Goal: Information Seeking & Learning: Learn about a topic

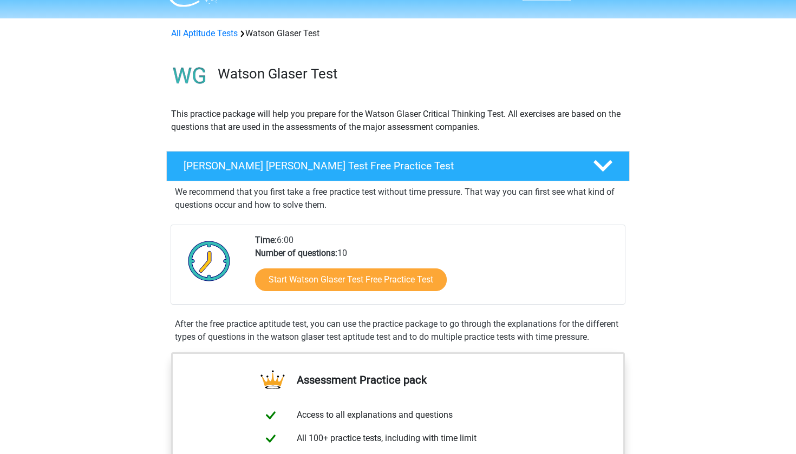
scroll to position [33, 0]
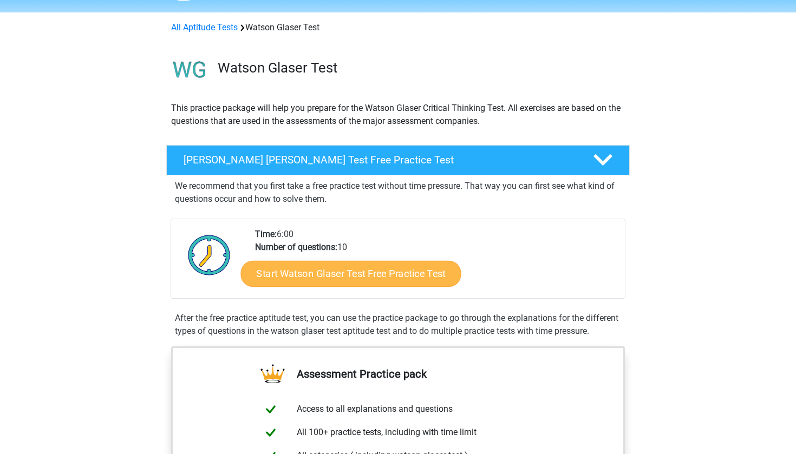
click at [368, 269] on link "Start Watson Glaser Test Free Practice Test" at bounding box center [351, 274] width 220 height 26
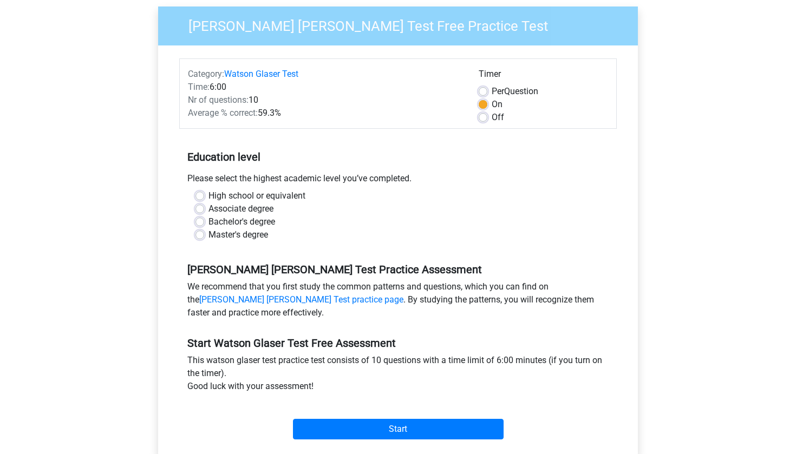
scroll to position [86, 0]
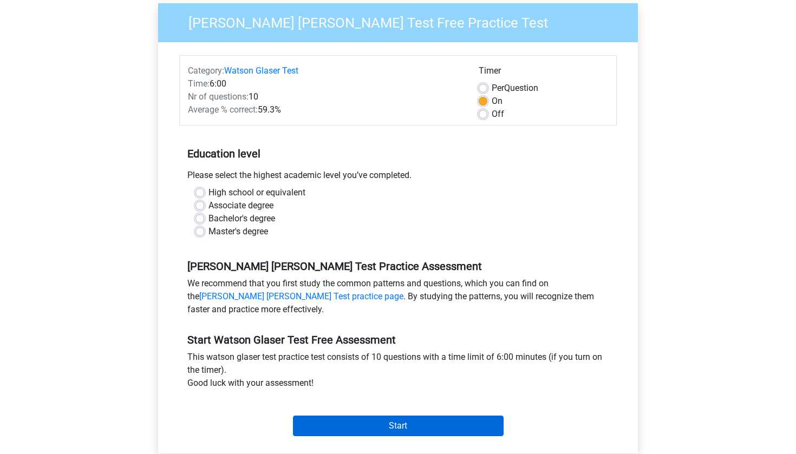
click at [336, 422] on input "Start" at bounding box center [398, 426] width 211 height 21
click at [357, 430] on input "Start" at bounding box center [398, 426] width 211 height 21
click at [381, 418] on input "Start" at bounding box center [398, 426] width 211 height 21
click at [204, 217] on div "Bachelor's degree" at bounding box center [397, 218] width 405 height 13
click at [208, 218] on label "Bachelor's degree" at bounding box center [241, 218] width 67 height 13
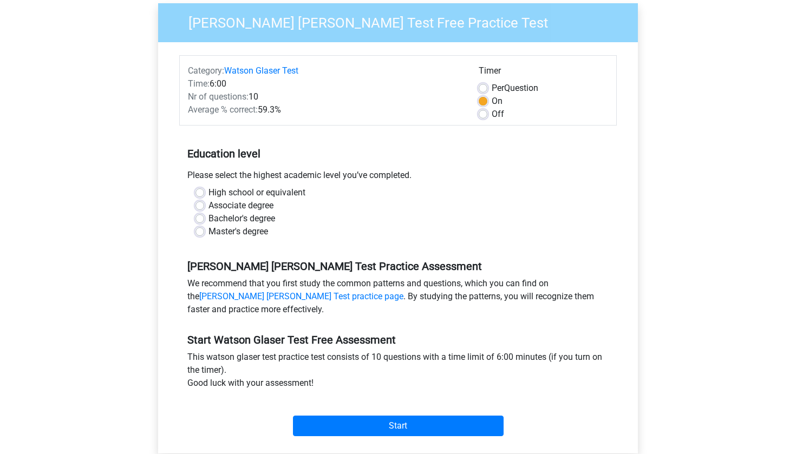
click at [198, 218] on input "Bachelor's degree" at bounding box center [199, 217] width 9 height 11
radio input "true"
click at [353, 414] on div "Start" at bounding box center [397, 417] width 437 height 38
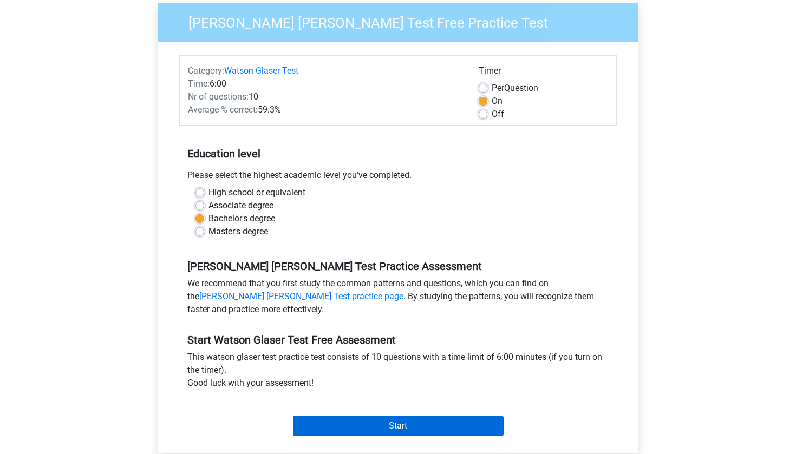
click at [364, 425] on input "Start" at bounding box center [398, 426] width 211 height 21
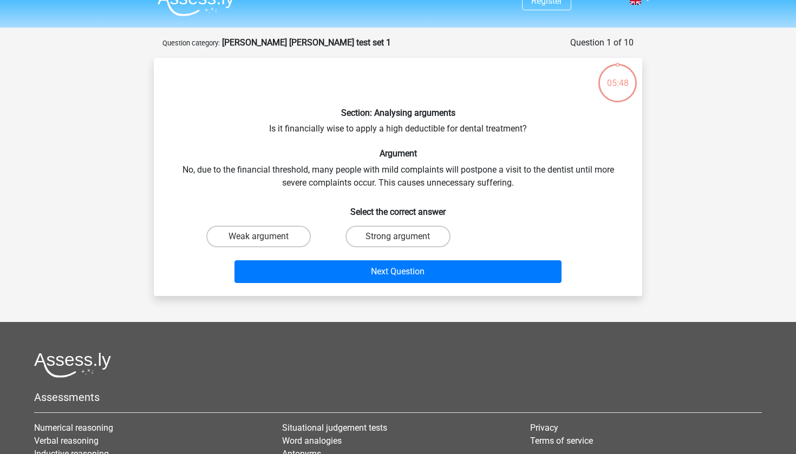
scroll to position [17, 0]
click at [274, 234] on label "Weak argument" at bounding box center [258, 237] width 104 height 22
click at [266, 237] on input "Weak argument" at bounding box center [262, 240] width 7 height 7
radio input "true"
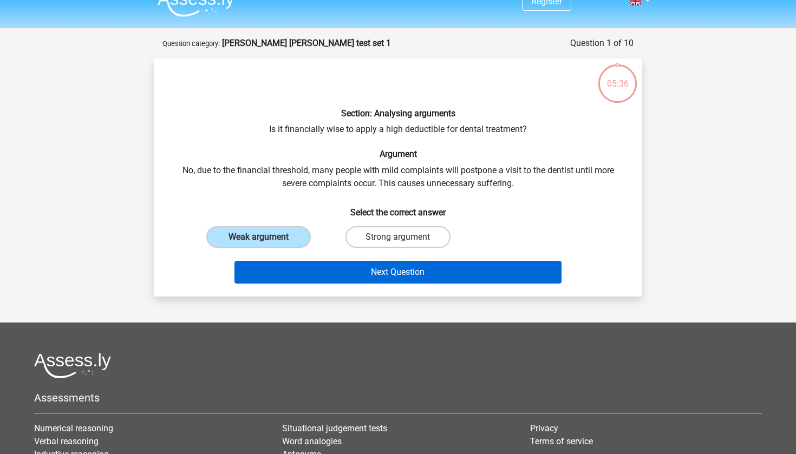
click at [335, 274] on button "Next Question" at bounding box center [398, 272] width 328 height 23
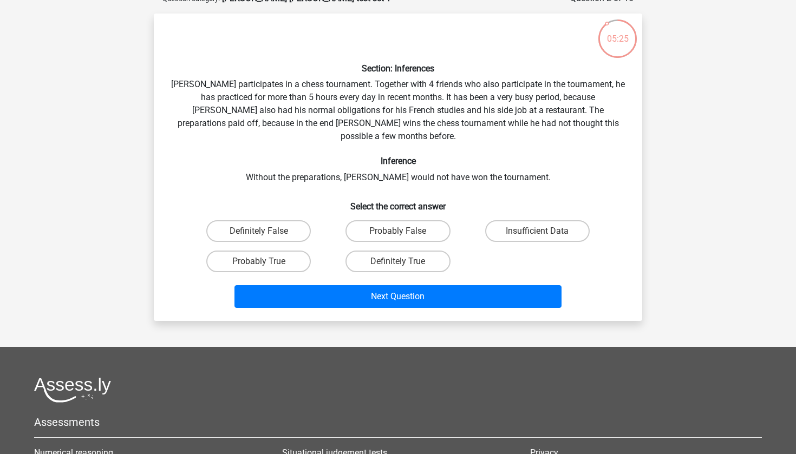
scroll to position [62, 0]
click at [285, 251] on label "Probably True" at bounding box center [258, 262] width 104 height 22
click at [266, 261] on input "Probably True" at bounding box center [262, 264] width 7 height 7
radio input "true"
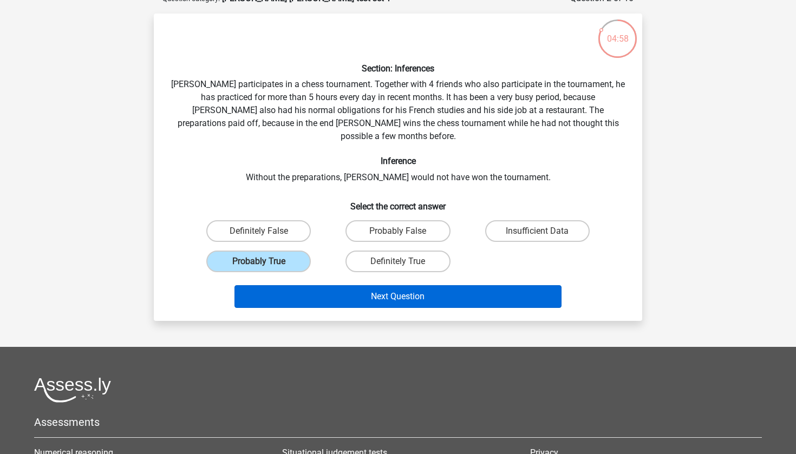
click at [344, 285] on button "Next Question" at bounding box center [398, 296] width 328 height 23
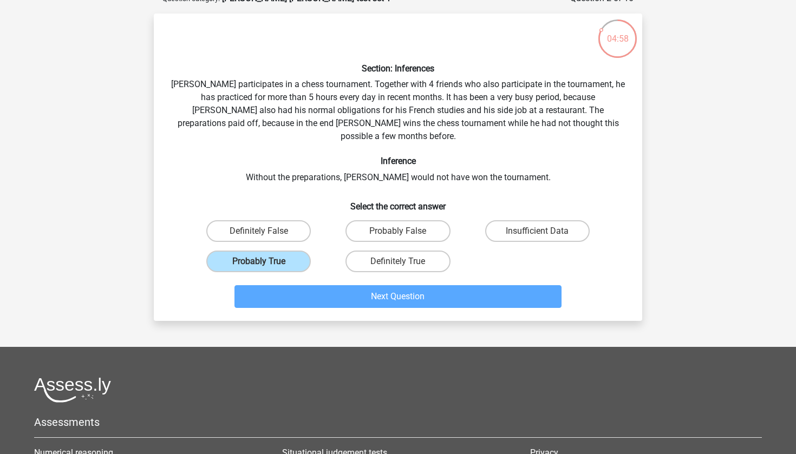
scroll to position [54, 0]
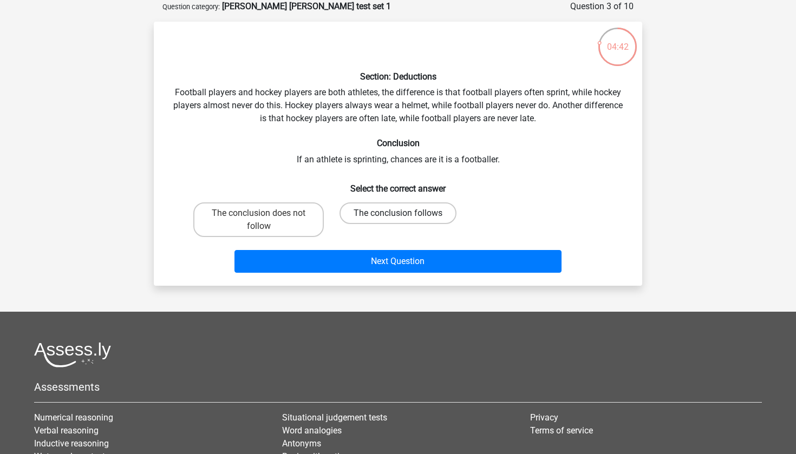
click at [361, 214] on label "The conclusion follows" at bounding box center [397, 213] width 117 height 22
click at [398, 214] on input "The conclusion follows" at bounding box center [401, 216] width 7 height 7
radio input "true"
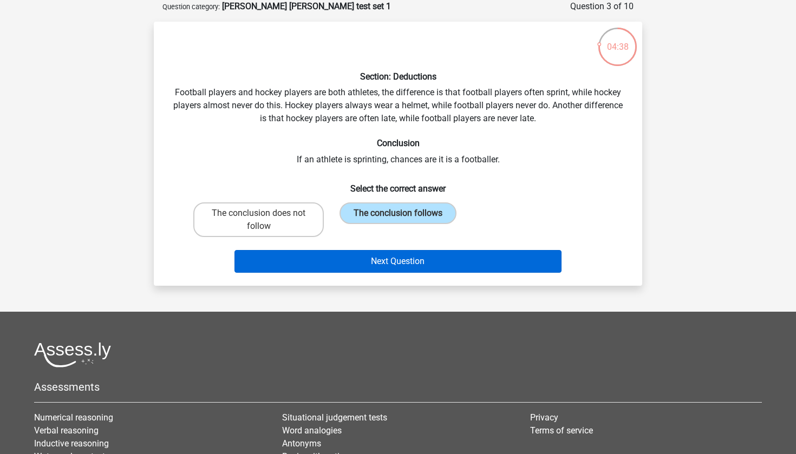
click at [377, 258] on button "Next Question" at bounding box center [398, 261] width 328 height 23
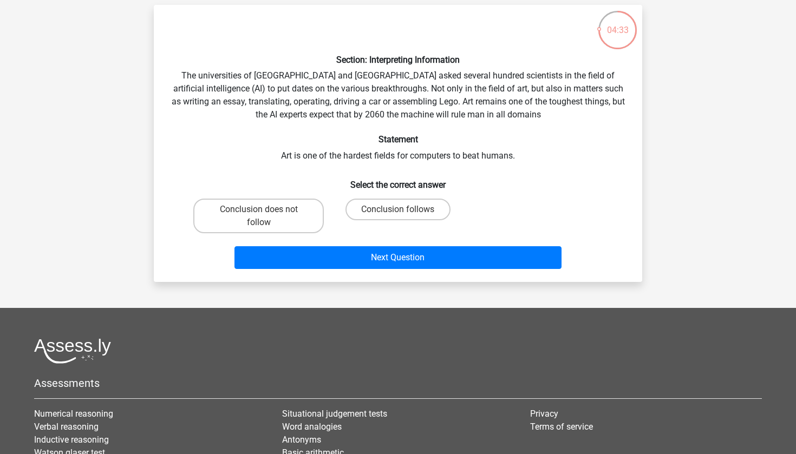
scroll to position [75, 0]
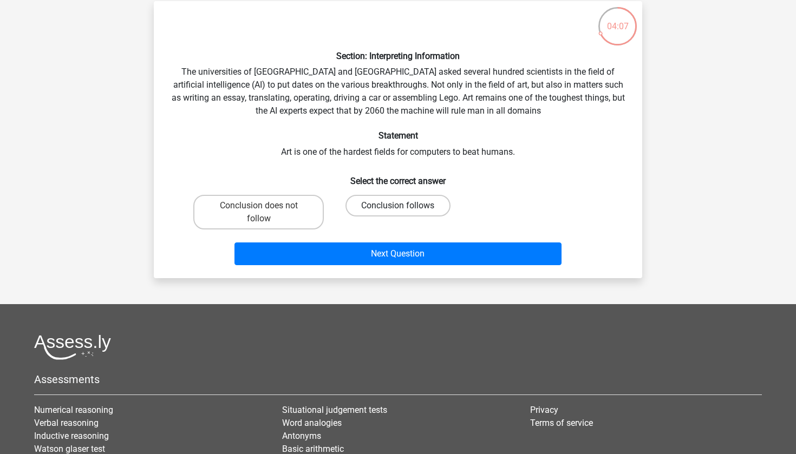
click at [383, 207] on label "Conclusion follows" at bounding box center [397, 206] width 104 height 22
click at [398, 207] on input "Conclusion follows" at bounding box center [401, 209] width 7 height 7
radio input "true"
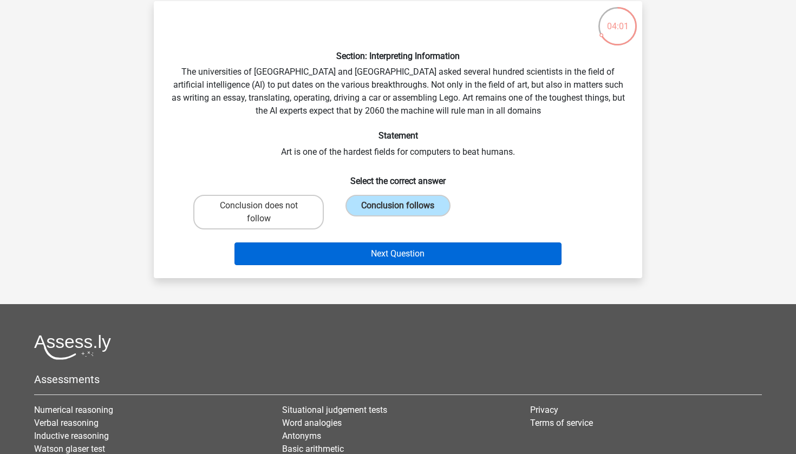
click at [365, 259] on button "Next Question" at bounding box center [398, 254] width 328 height 23
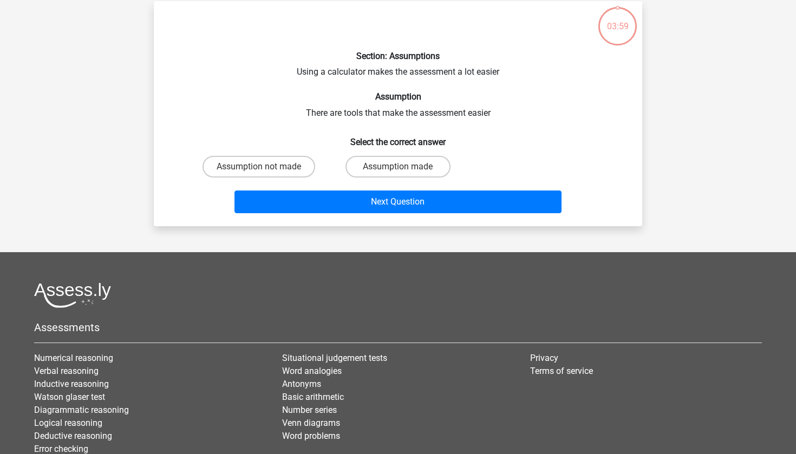
scroll to position [54, 0]
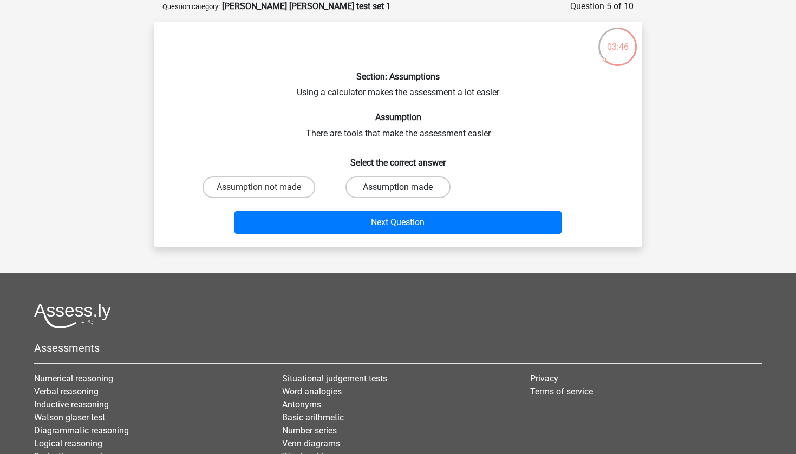
click at [381, 185] on label "Assumption made" at bounding box center [397, 187] width 104 height 22
click at [398, 187] on input "Assumption made" at bounding box center [401, 190] width 7 height 7
radio input "true"
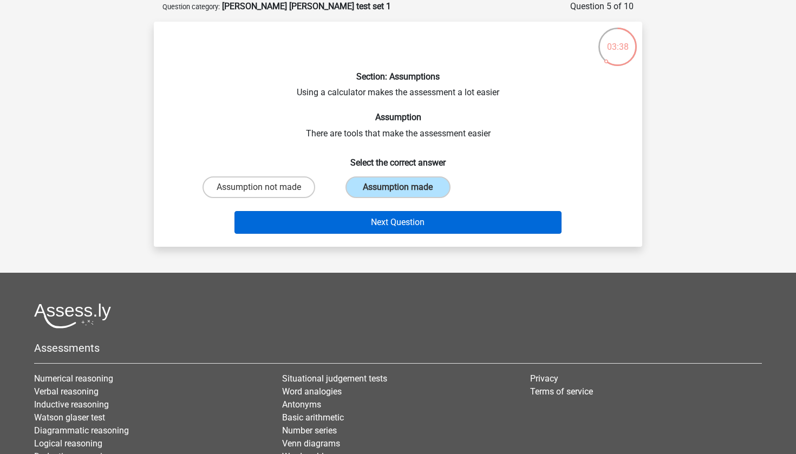
click at [313, 222] on button "Next Question" at bounding box center [398, 222] width 328 height 23
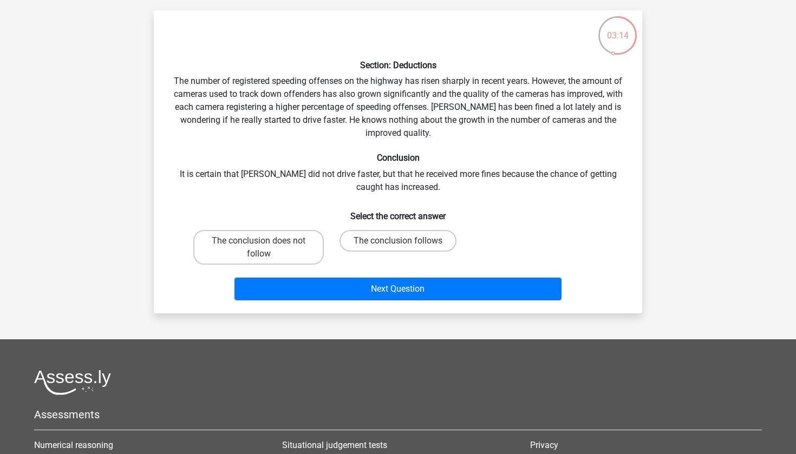
scroll to position [67, 0]
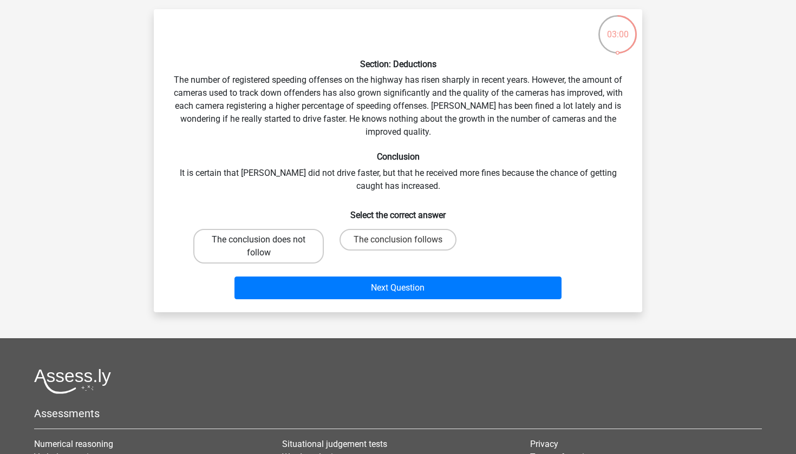
click at [305, 247] on label "The conclusion does not follow" at bounding box center [258, 246] width 130 height 35
click at [266, 247] on input "The conclusion does not follow" at bounding box center [262, 243] width 7 height 7
radio input "true"
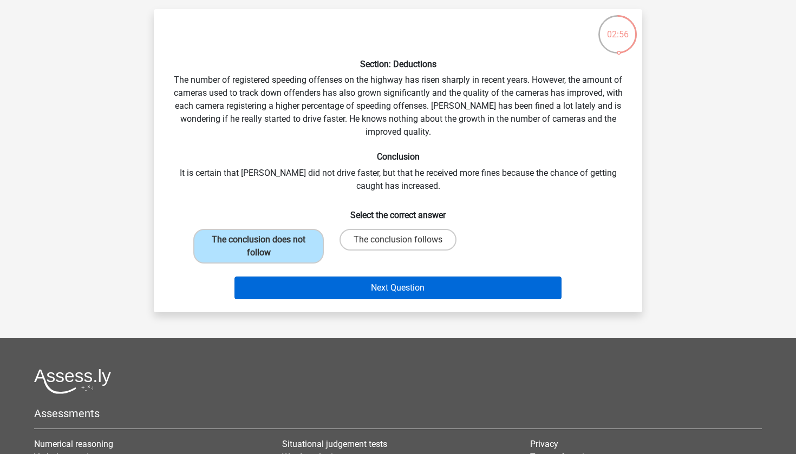
click at [352, 288] on button "Next Question" at bounding box center [398, 288] width 328 height 23
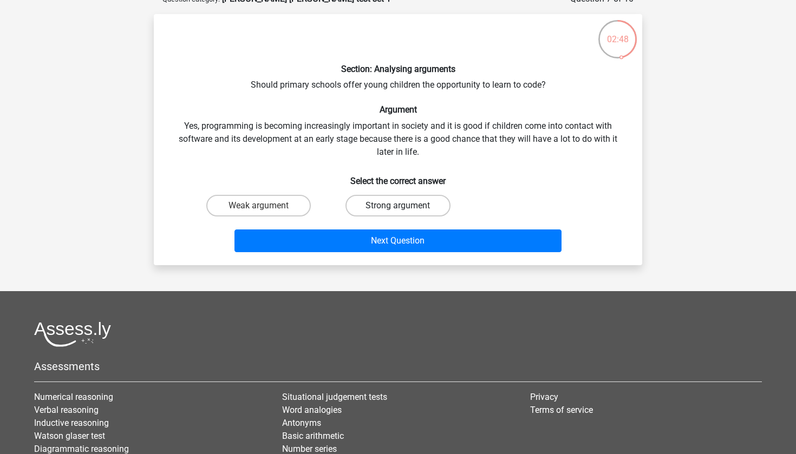
scroll to position [62, 0]
click at [361, 202] on label "Strong argument" at bounding box center [397, 206] width 104 height 22
click at [398, 206] on input "Strong argument" at bounding box center [401, 209] width 7 height 7
radio input "true"
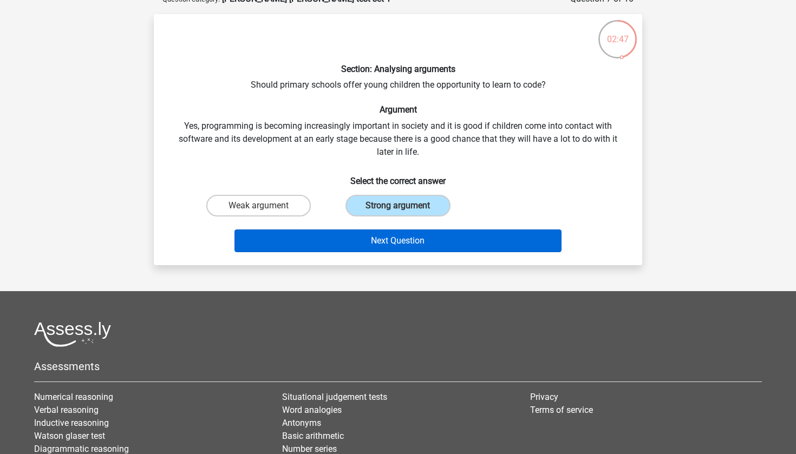
click at [379, 241] on button "Next Question" at bounding box center [398, 241] width 328 height 23
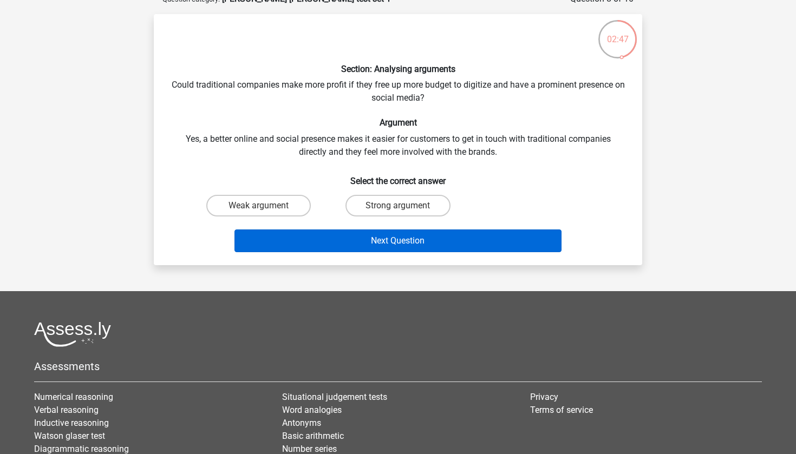
scroll to position [54, 0]
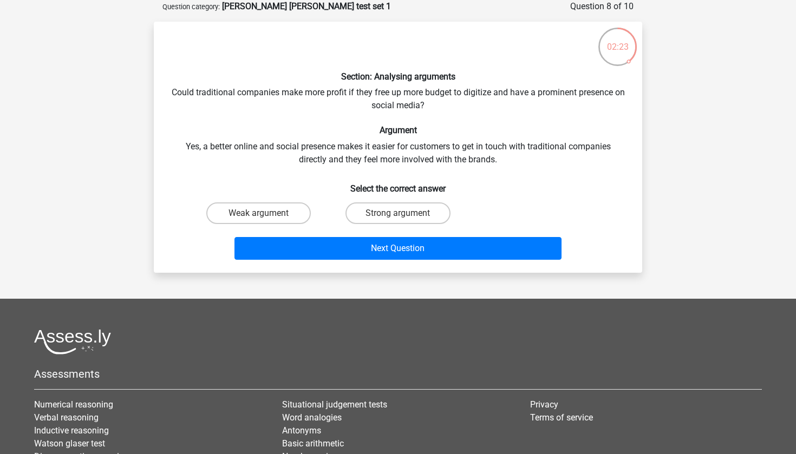
click at [399, 214] on input "Strong argument" at bounding box center [401, 216] width 7 height 7
radio input "true"
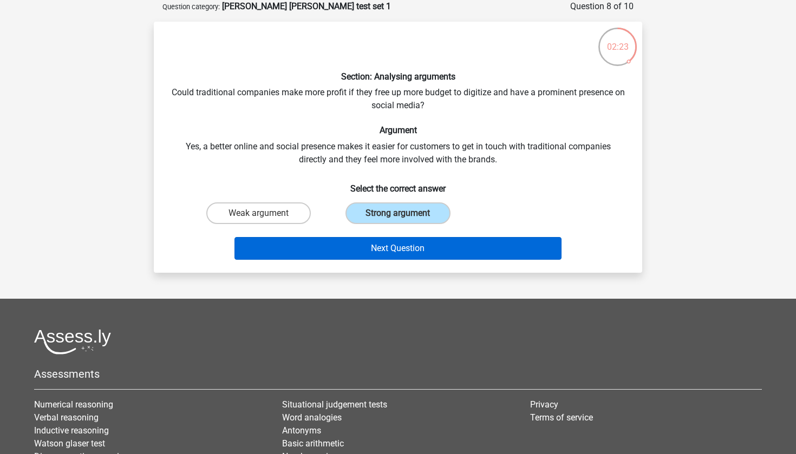
click at [414, 248] on button "Next Question" at bounding box center [398, 248] width 328 height 23
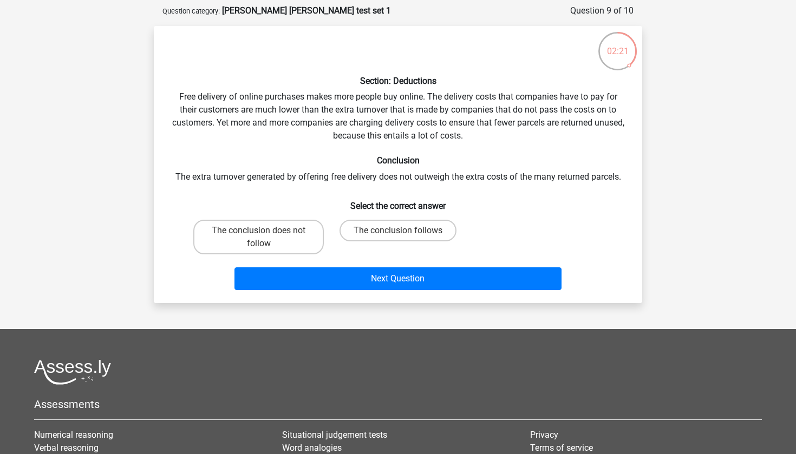
scroll to position [50, 0]
click at [385, 232] on label "The conclusion follows" at bounding box center [397, 231] width 117 height 22
click at [398, 232] on input "The conclusion follows" at bounding box center [401, 234] width 7 height 7
radio input "true"
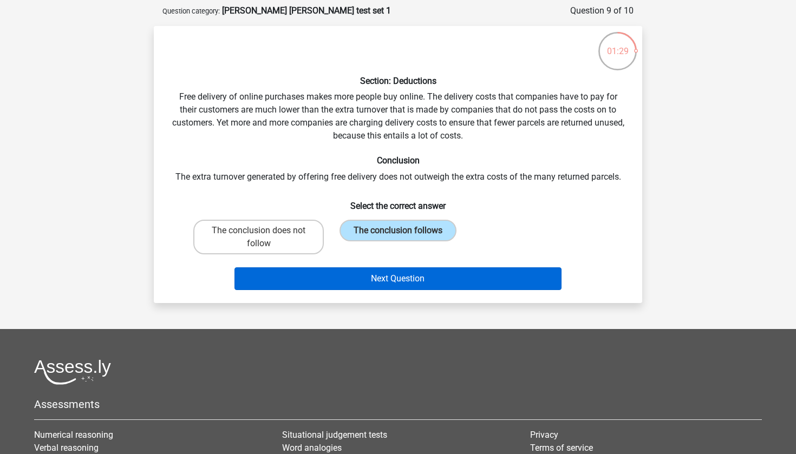
click at [395, 277] on button "Next Question" at bounding box center [398, 278] width 328 height 23
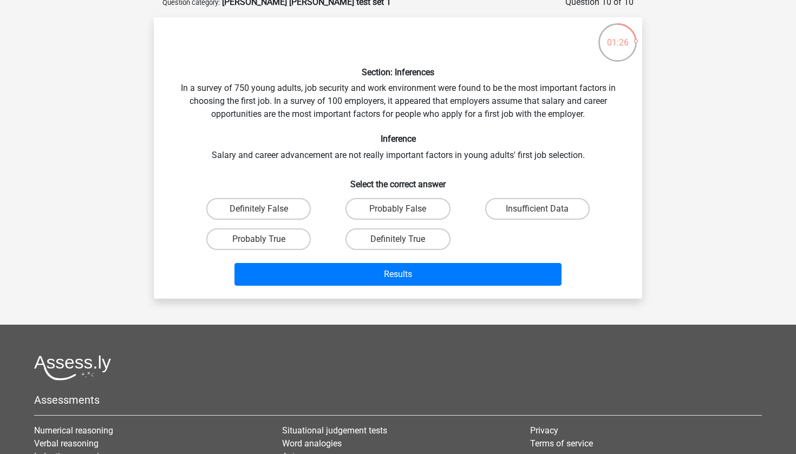
scroll to position [58, 0]
click at [370, 213] on label "Probably False" at bounding box center [397, 209] width 104 height 22
click at [398, 213] on input "Probably False" at bounding box center [401, 212] width 7 height 7
radio input "true"
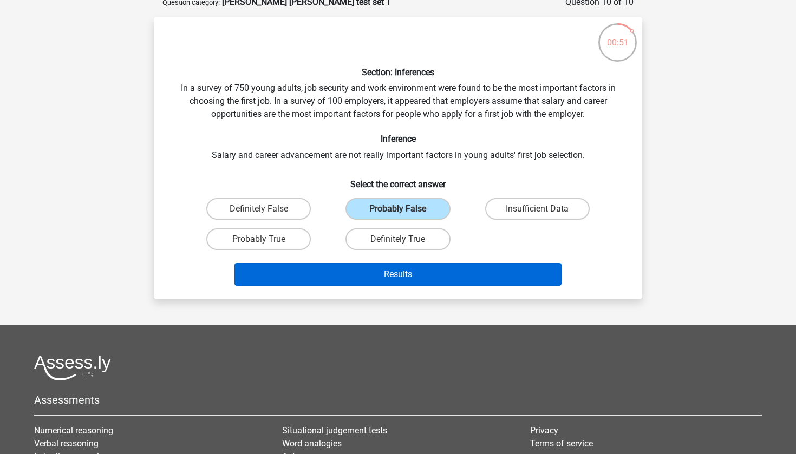
click at [359, 273] on button "Results" at bounding box center [398, 274] width 328 height 23
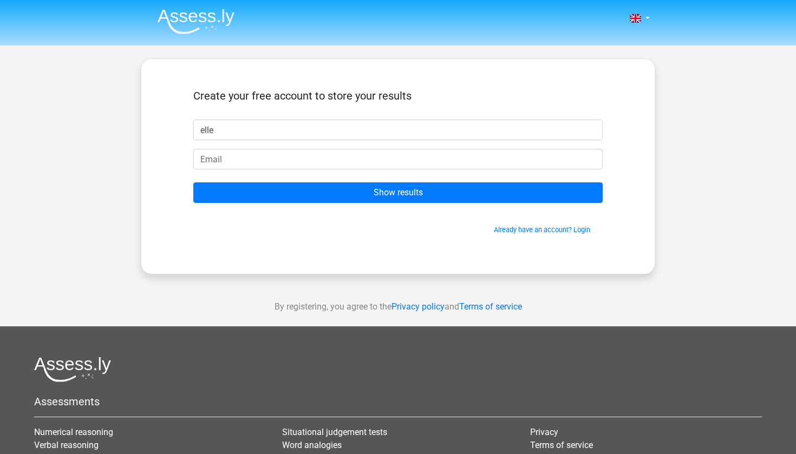
type input "elle"
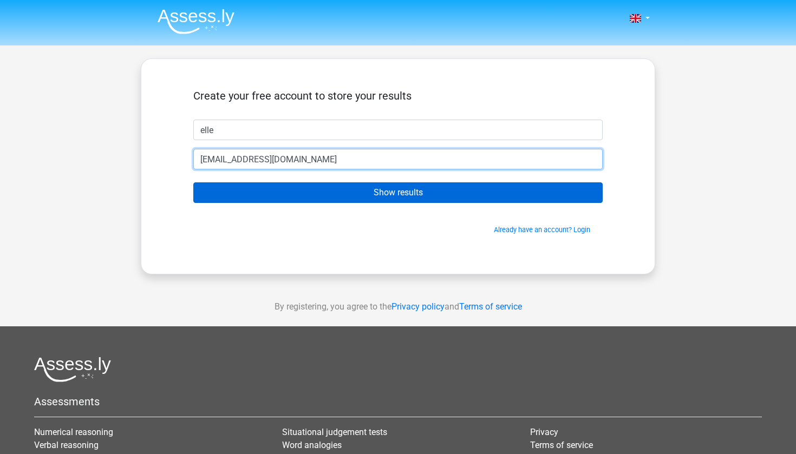
type input "elisemaypryke@gmail.com"
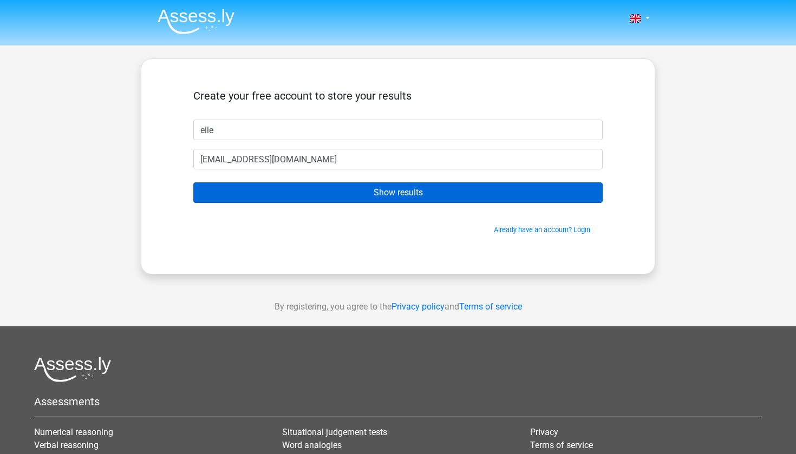
click at [390, 188] on input "Show results" at bounding box center [397, 192] width 409 height 21
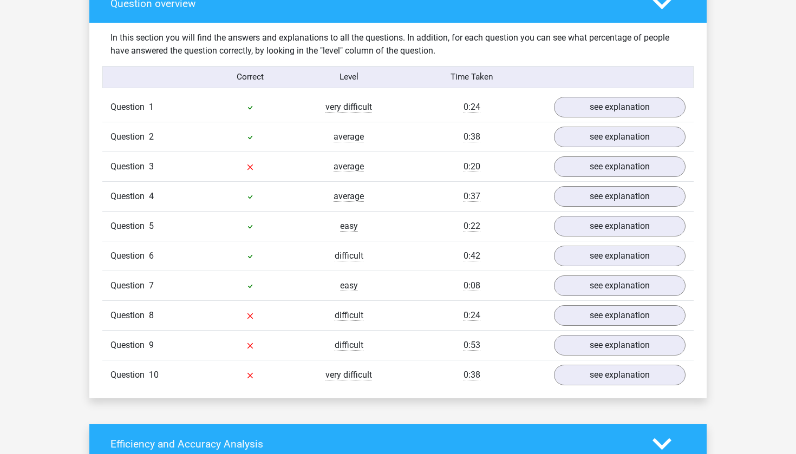
scroll to position [827, 0]
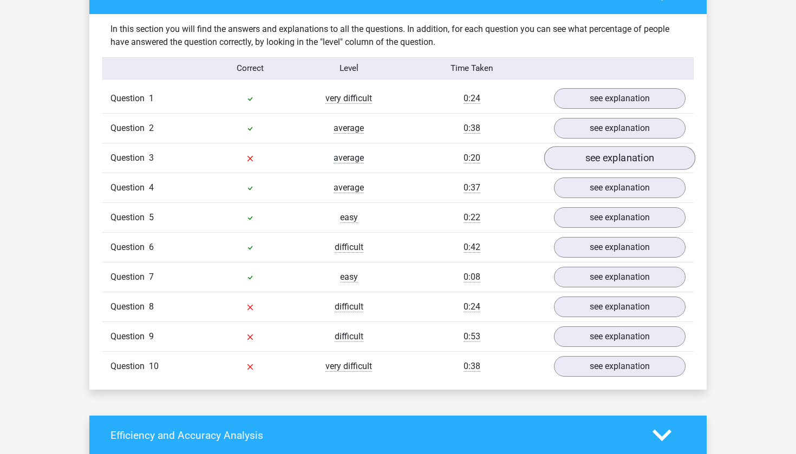
click at [572, 165] on link "see explanation" at bounding box center [619, 158] width 151 height 24
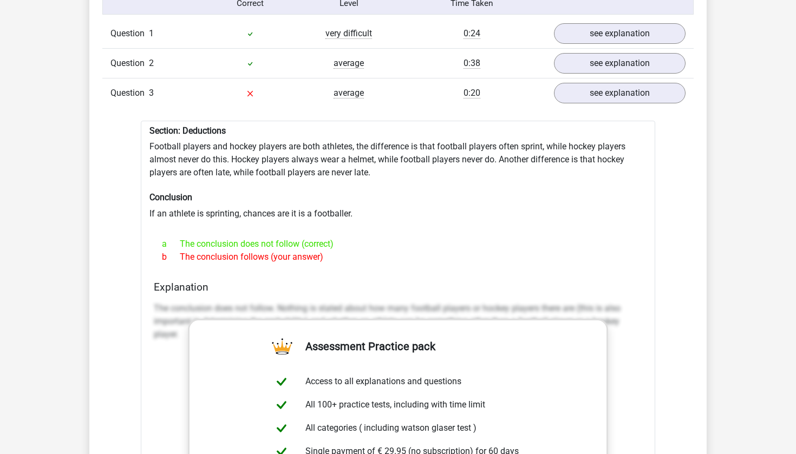
scroll to position [876, 0]
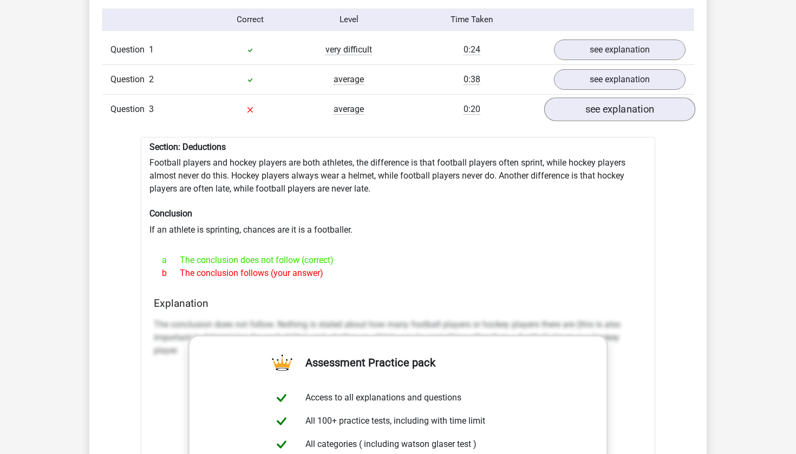
click at [579, 109] on link "see explanation" at bounding box center [619, 109] width 151 height 24
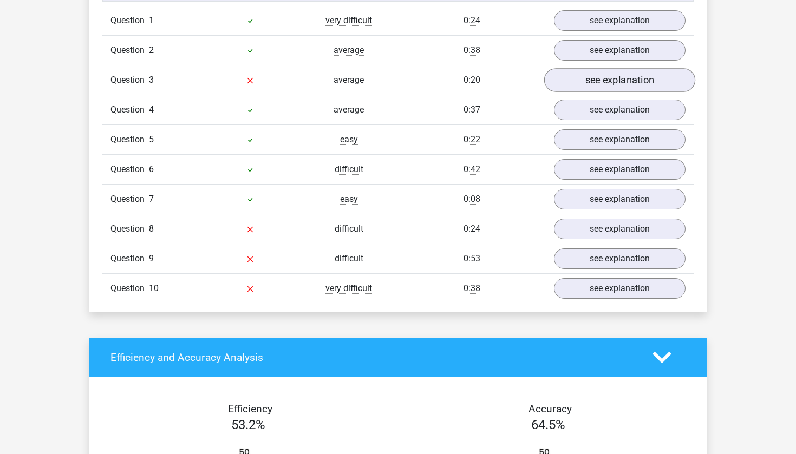
scroll to position [915, 0]
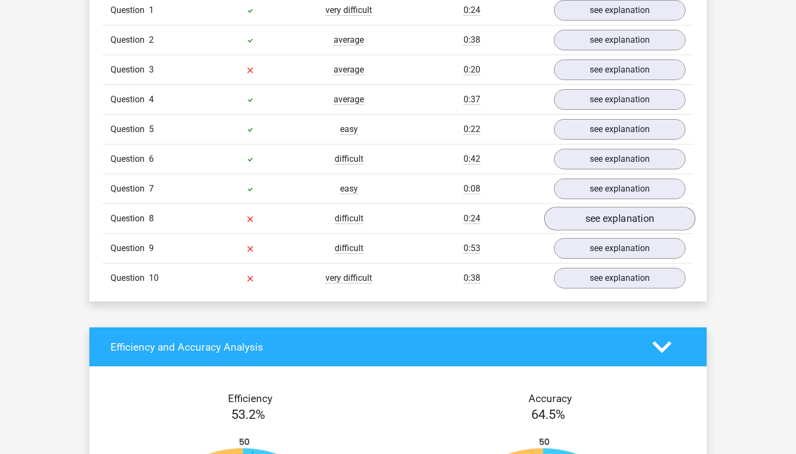
click at [584, 220] on link "see explanation" at bounding box center [619, 219] width 151 height 24
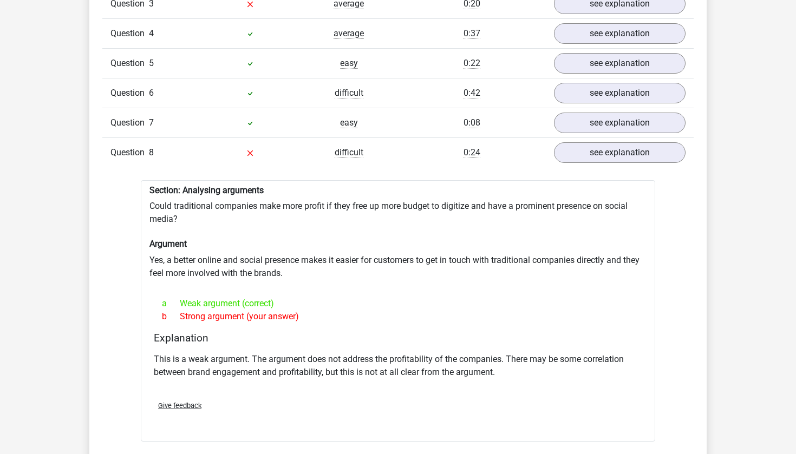
scroll to position [1025, 0]
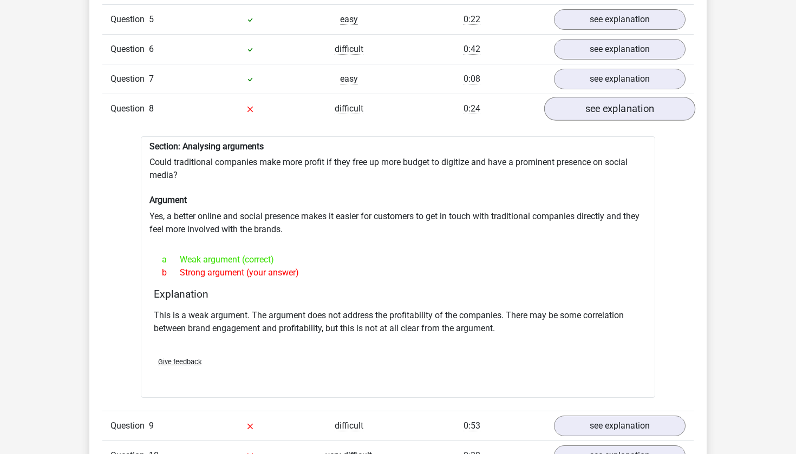
click at [576, 117] on link "see explanation" at bounding box center [619, 109] width 151 height 24
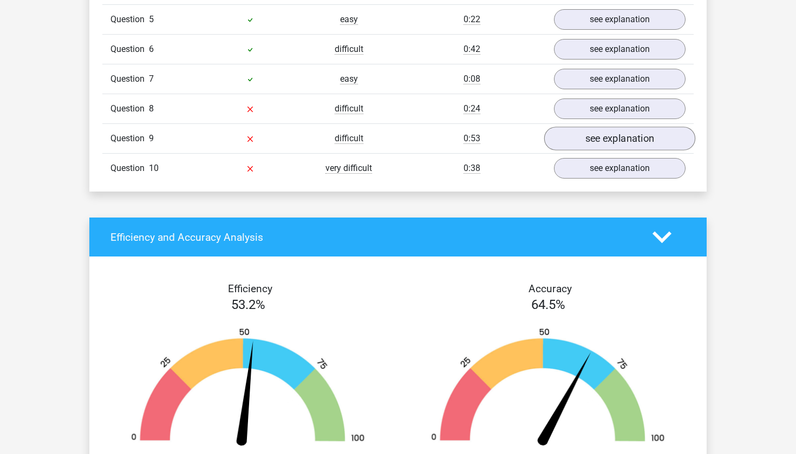
click at [578, 145] on link "see explanation" at bounding box center [619, 139] width 151 height 24
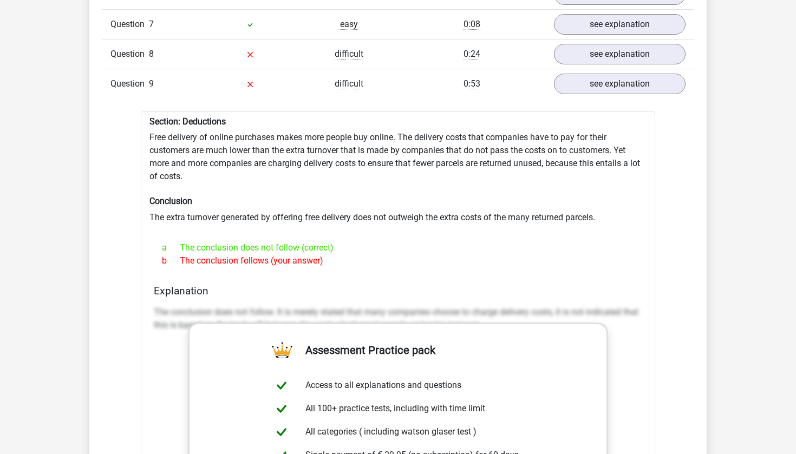
scroll to position [1090, 0]
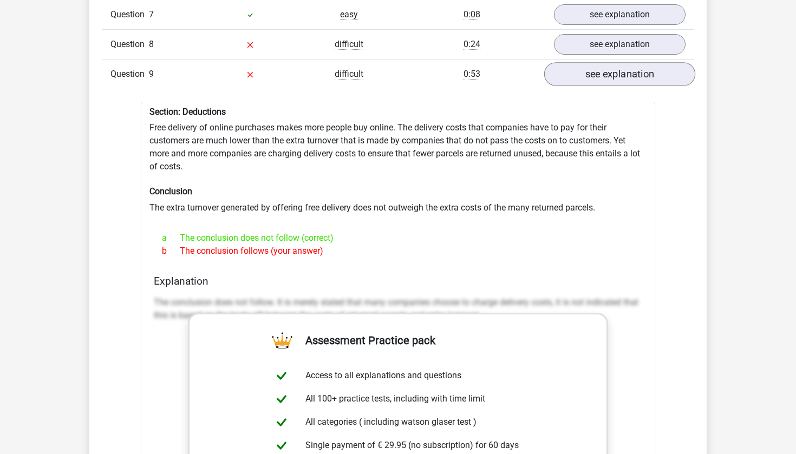
click at [573, 80] on link "see explanation" at bounding box center [619, 74] width 151 height 24
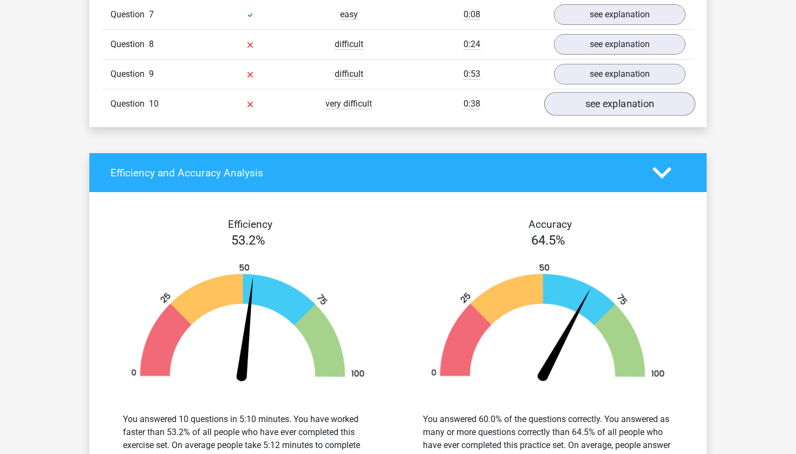
click at [577, 109] on link "see explanation" at bounding box center [619, 104] width 151 height 24
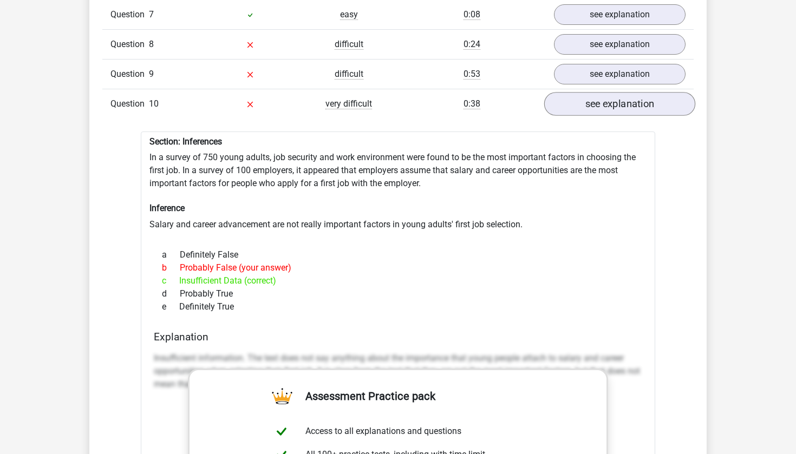
click at [621, 109] on link "see explanation" at bounding box center [619, 104] width 151 height 24
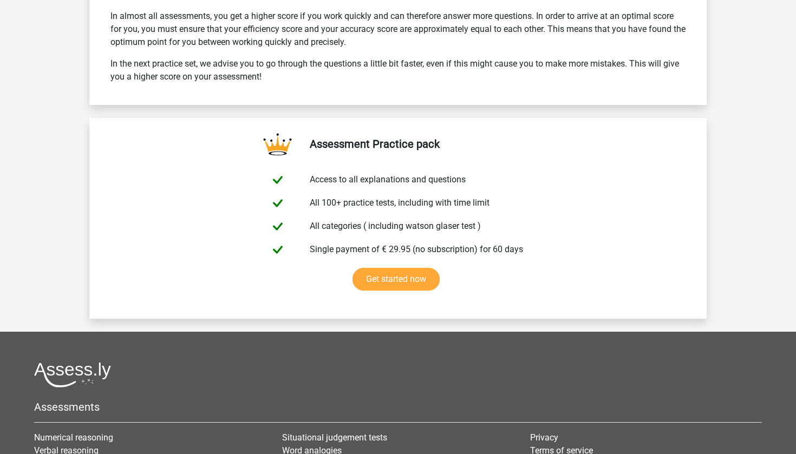
scroll to position [1712, 0]
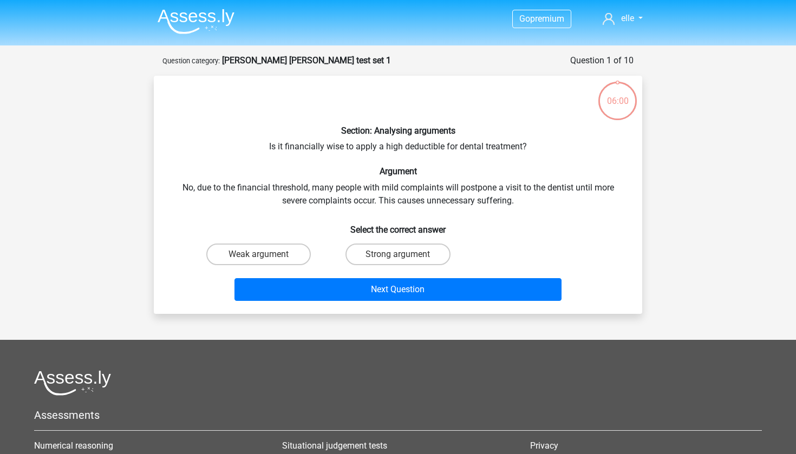
scroll to position [58, 0]
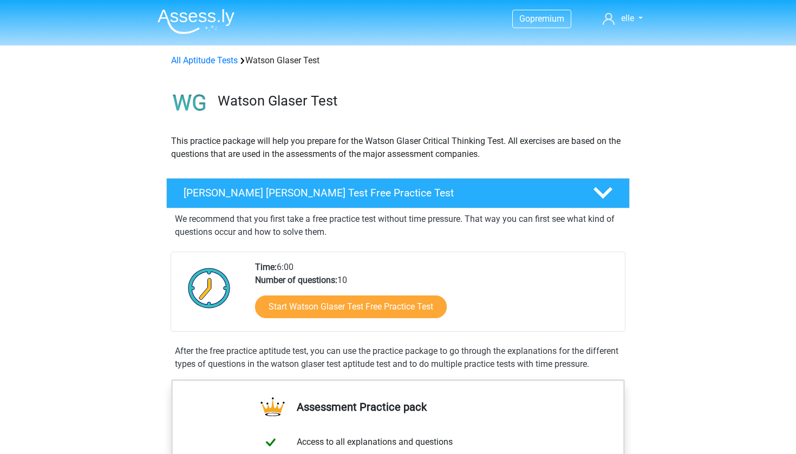
scroll to position [33, 0]
